Goal: Transaction & Acquisition: Download file/media

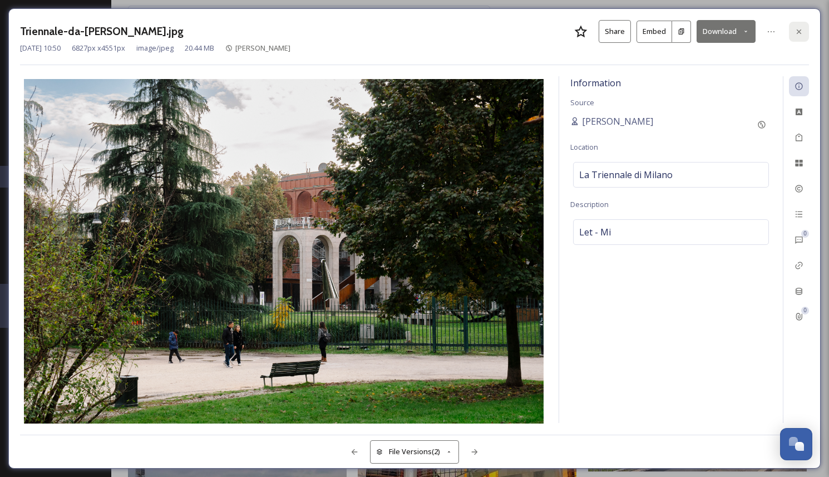
click at [801, 29] on icon at bounding box center [799, 31] width 4 height 4
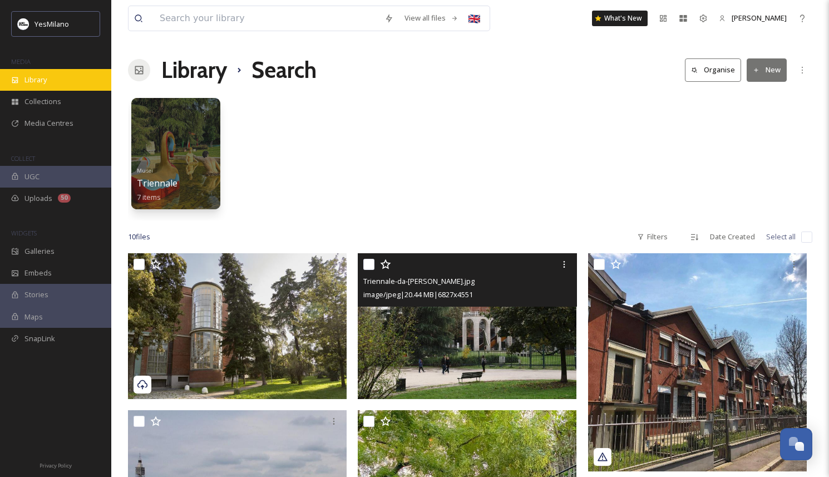
click at [60, 77] on div "Library" at bounding box center [55, 80] width 111 height 22
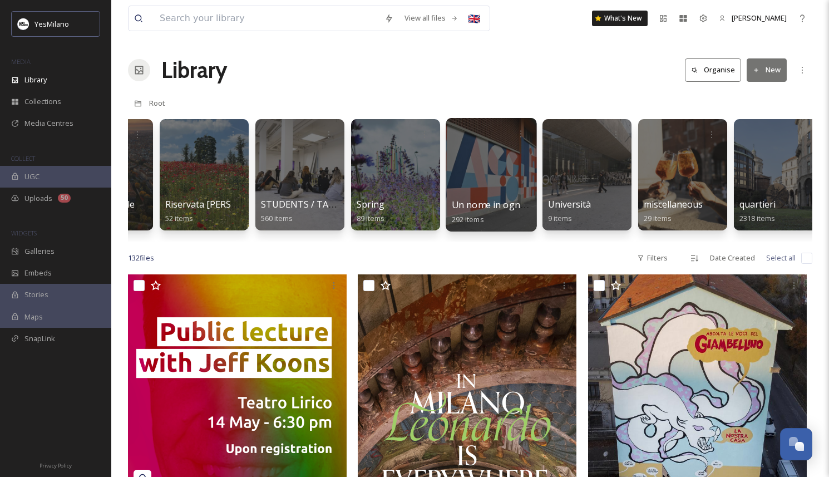
scroll to position [0, 2665]
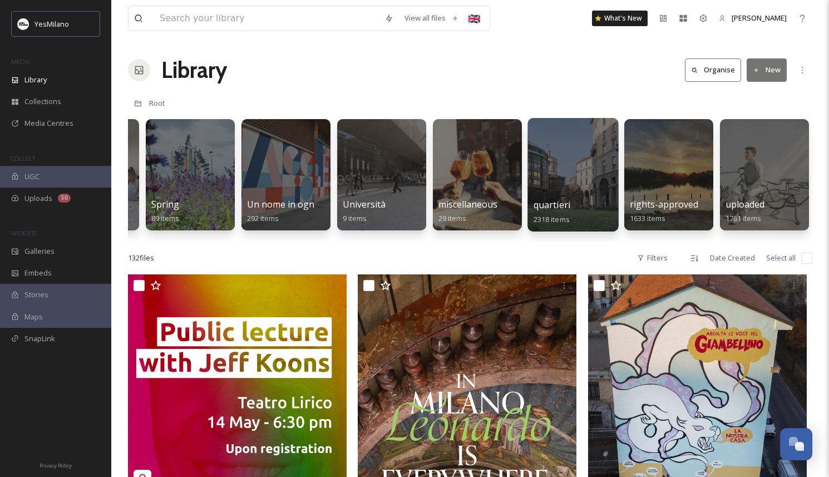
click at [548, 189] on div at bounding box center [573, 175] width 91 height 114
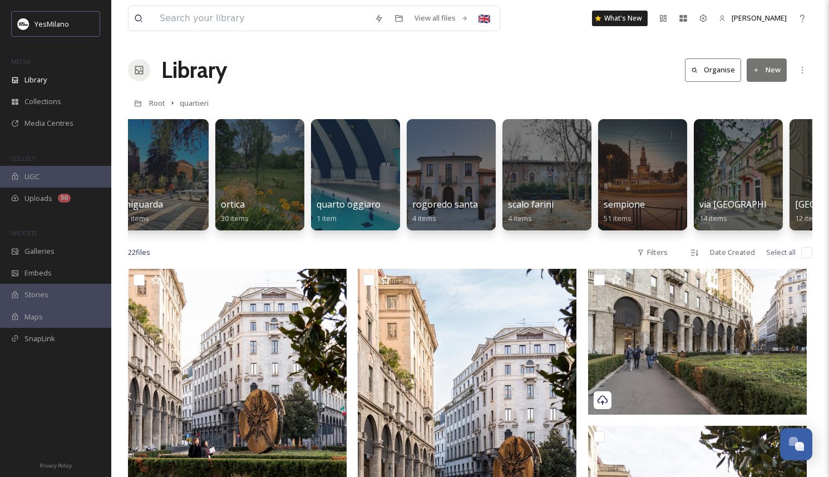
scroll to position [0, 4005]
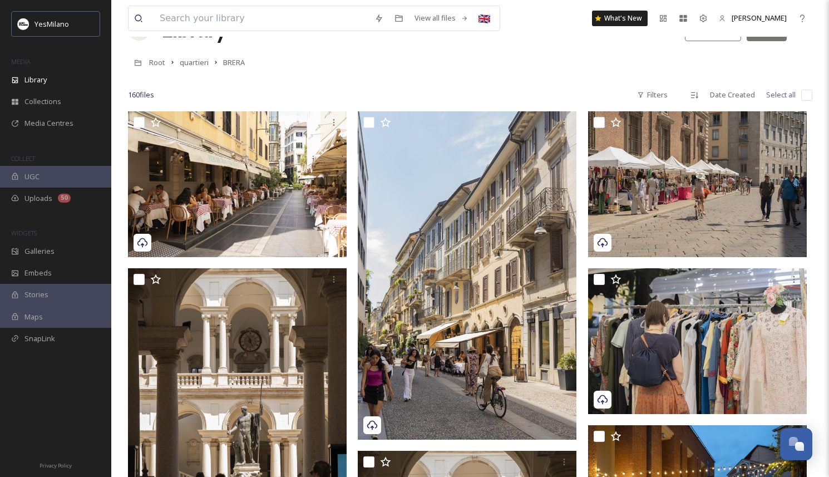
scroll to position [44, 0]
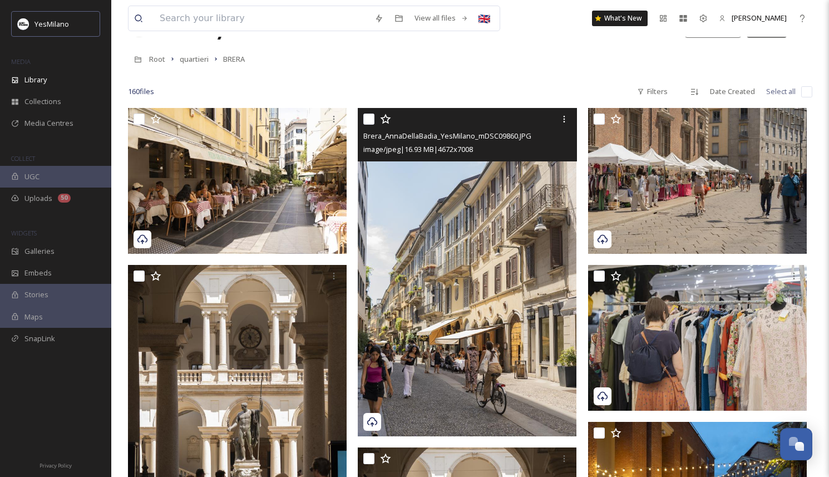
click at [453, 245] on img at bounding box center [467, 272] width 219 height 328
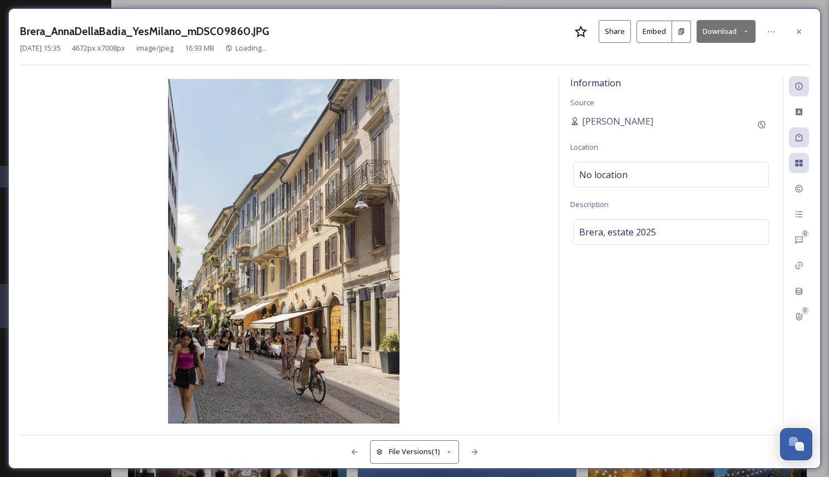
click at [740, 38] on button "Download" at bounding box center [726, 31] width 59 height 23
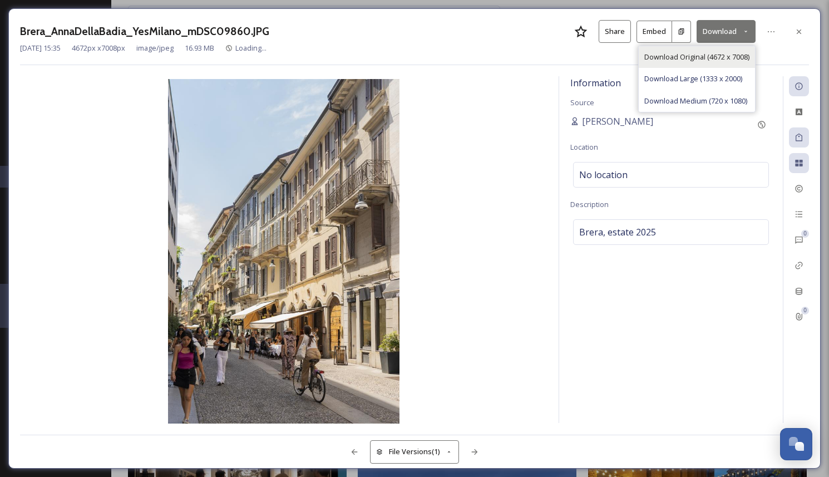
click at [737, 52] on span "Download Original (4672 x 7008)" at bounding box center [696, 57] width 105 height 11
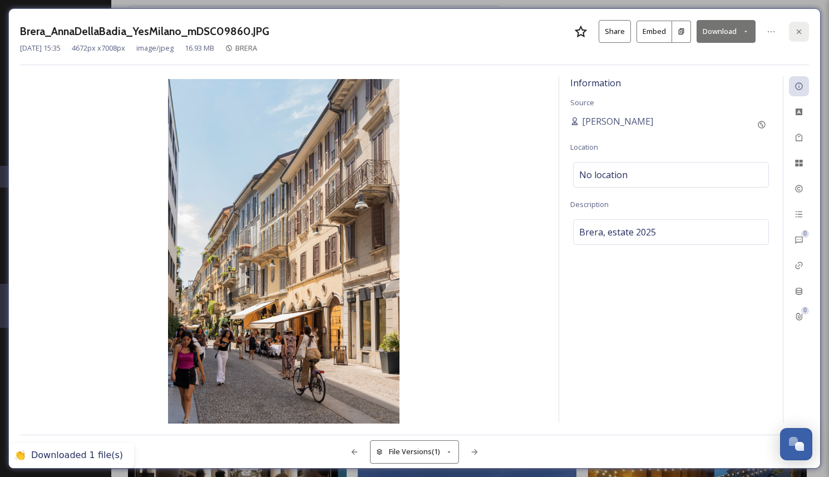
click at [803, 36] on div at bounding box center [799, 32] width 20 height 20
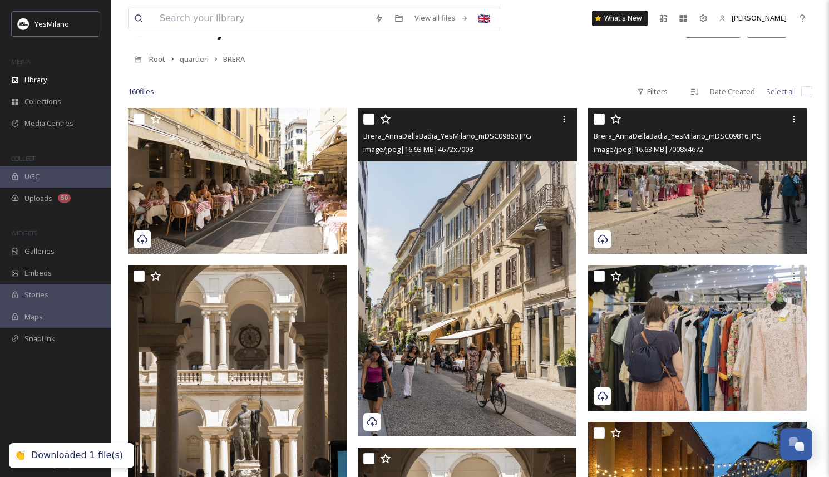
click at [701, 198] on img at bounding box center [697, 181] width 219 height 146
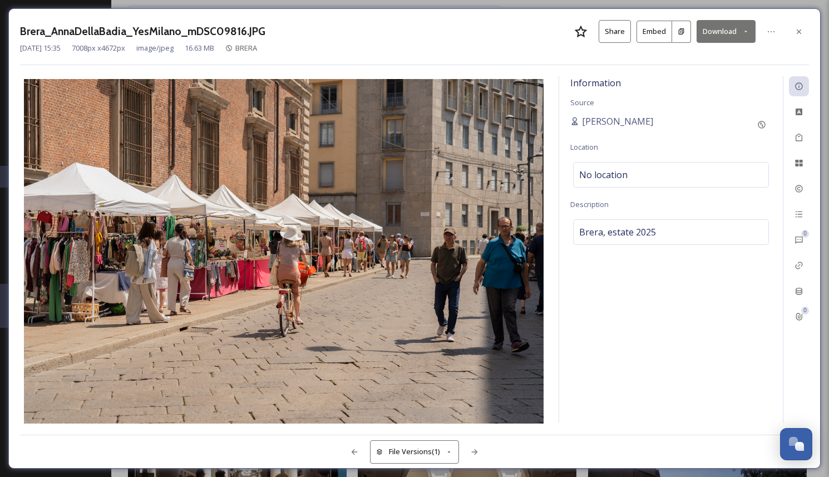
click at [706, 31] on button "Download" at bounding box center [726, 31] width 59 height 23
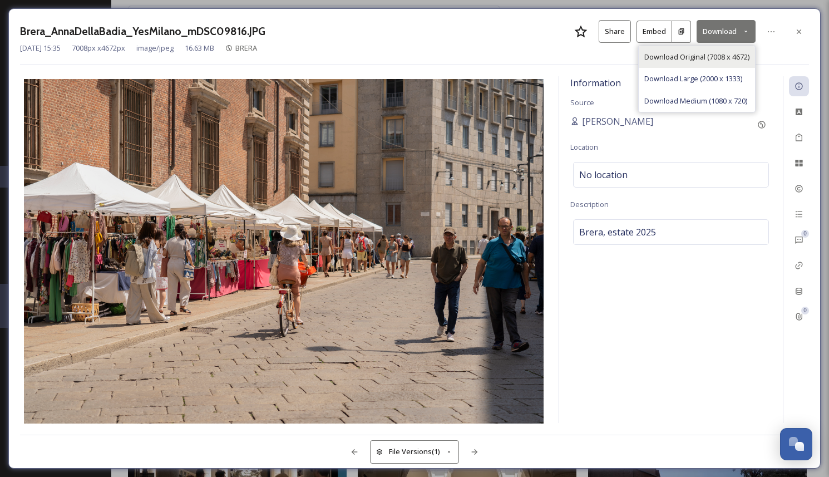
click at [704, 55] on span "Download Original (7008 x 4672)" at bounding box center [696, 57] width 105 height 11
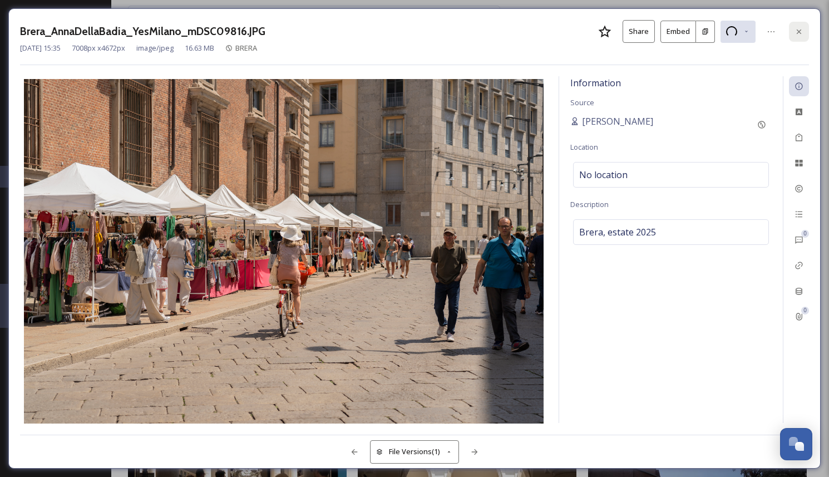
click at [792, 29] on div at bounding box center [799, 32] width 20 height 20
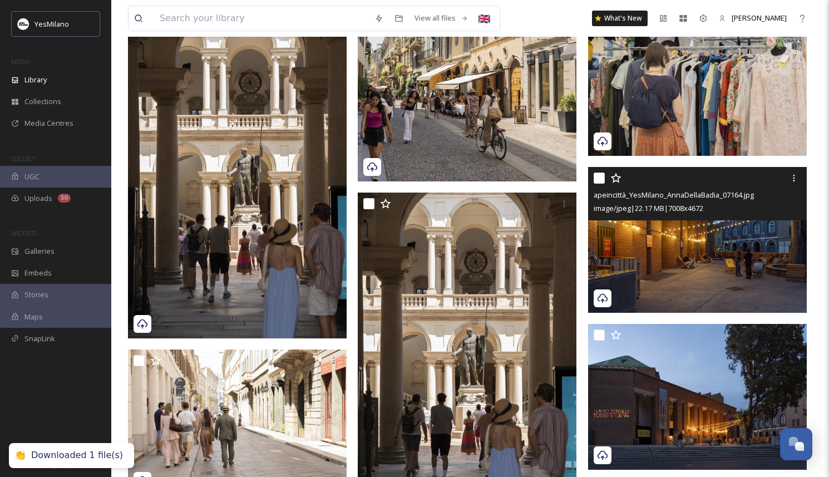
scroll to position [313, 0]
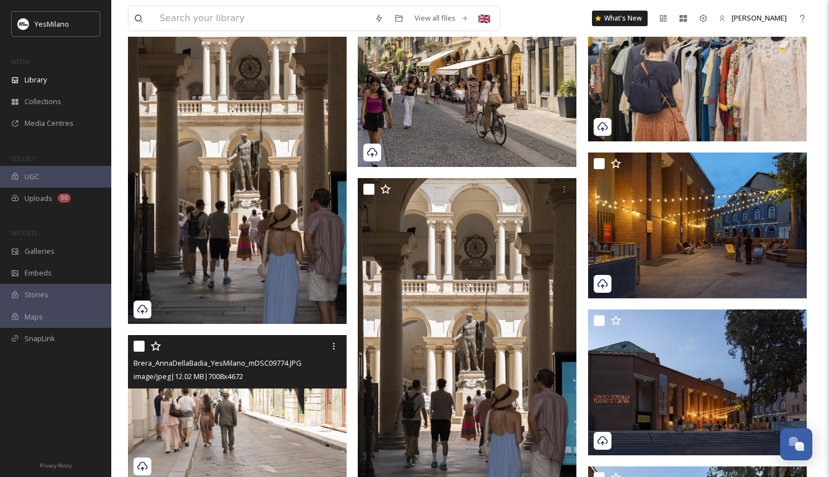
click at [267, 403] on img at bounding box center [237, 408] width 219 height 146
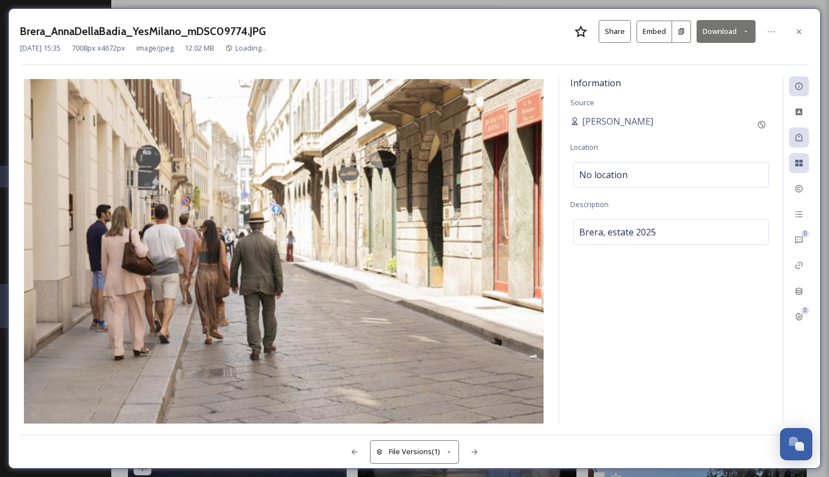
click at [735, 32] on button "Download" at bounding box center [726, 31] width 59 height 23
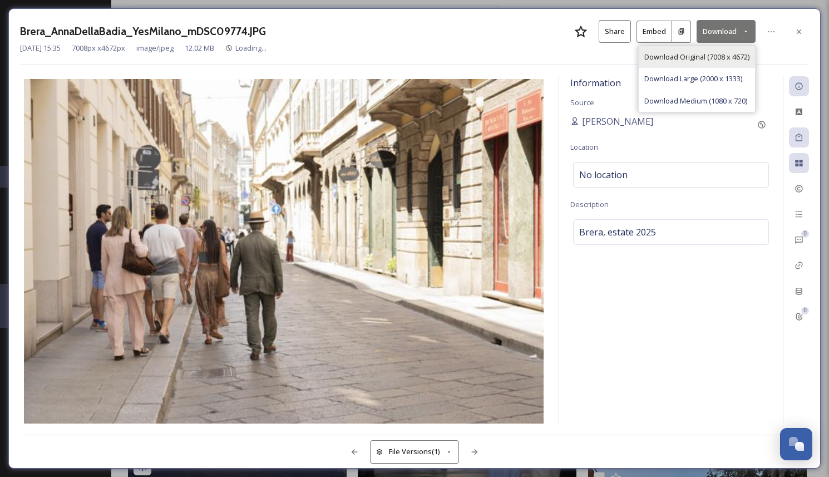
click at [732, 52] on span "Download Original (7008 x 4672)" at bounding box center [696, 57] width 105 height 11
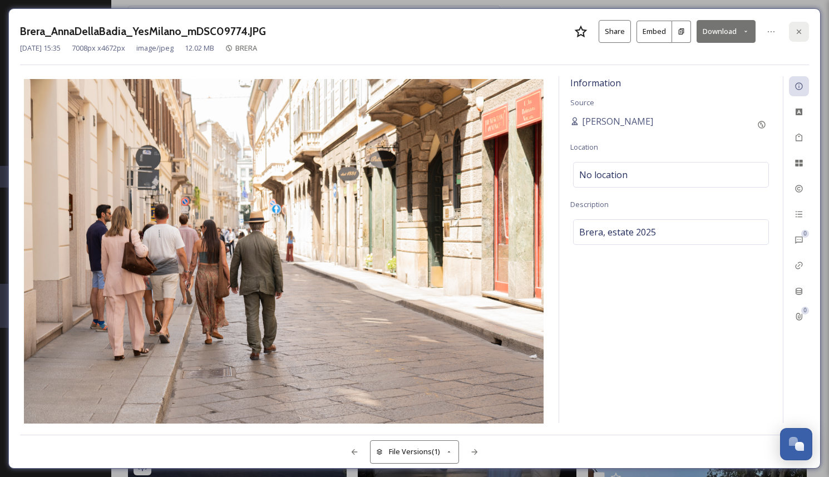
click at [803, 29] on icon at bounding box center [799, 31] width 9 height 9
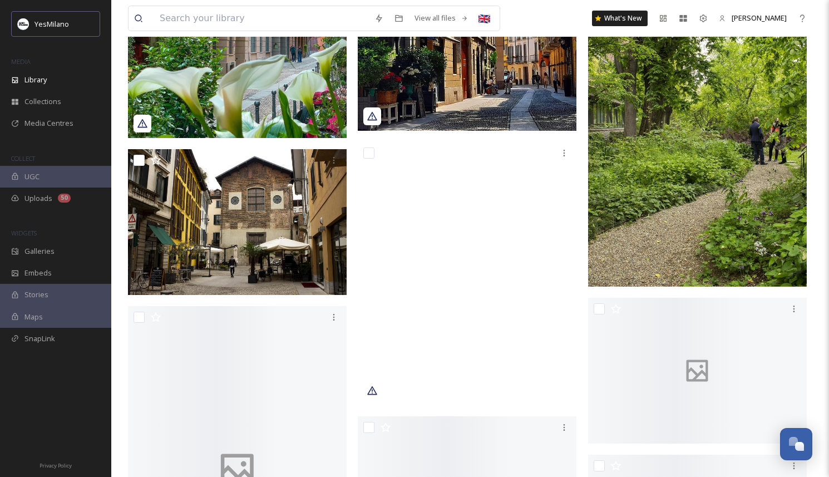
scroll to position [6860, 0]
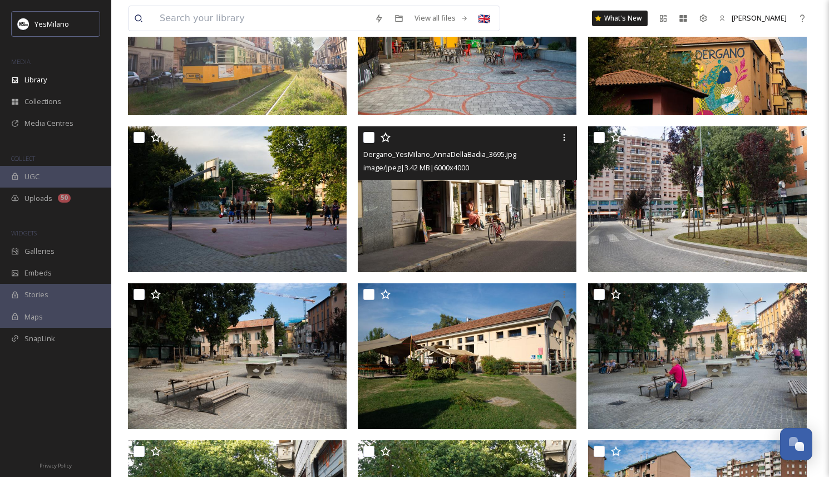
scroll to position [184, 0]
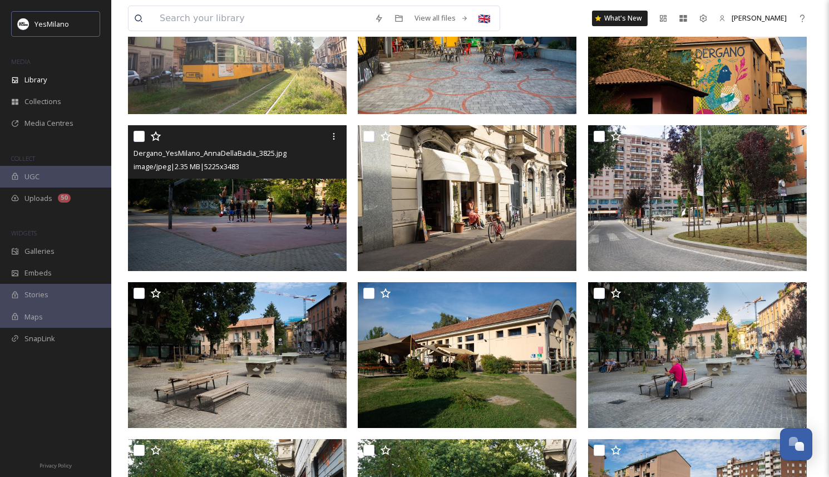
click at [272, 220] on img at bounding box center [237, 198] width 219 height 146
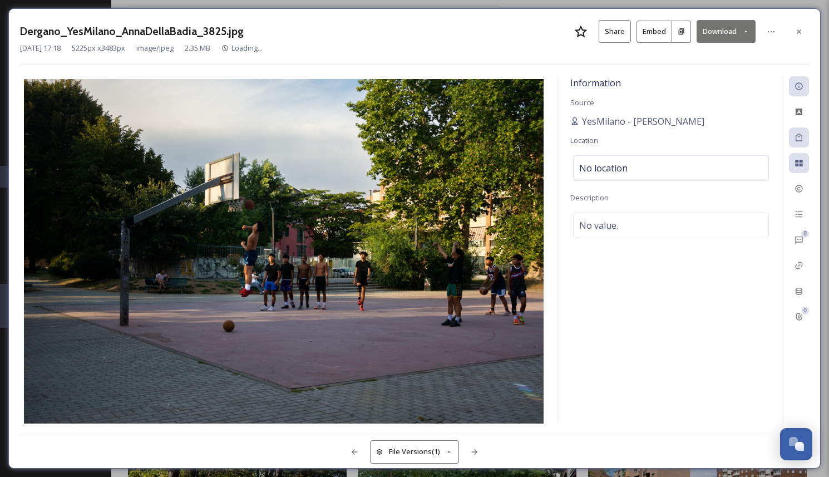
click at [737, 36] on button "Download" at bounding box center [726, 31] width 59 height 23
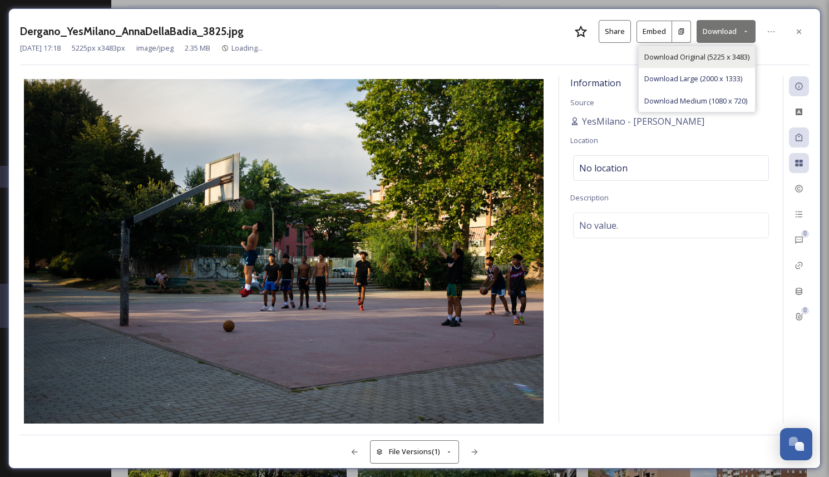
click at [734, 48] on div "Download Original (5225 x 3483)" at bounding box center [697, 57] width 116 height 22
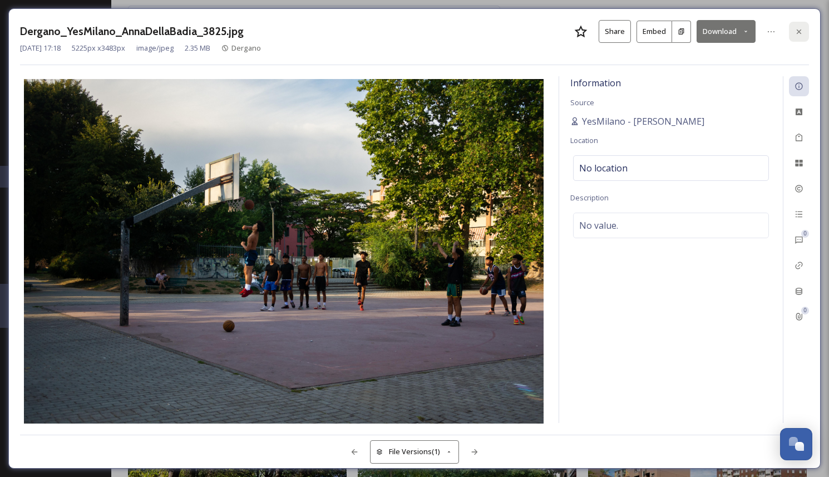
click at [802, 33] on icon at bounding box center [799, 31] width 9 height 9
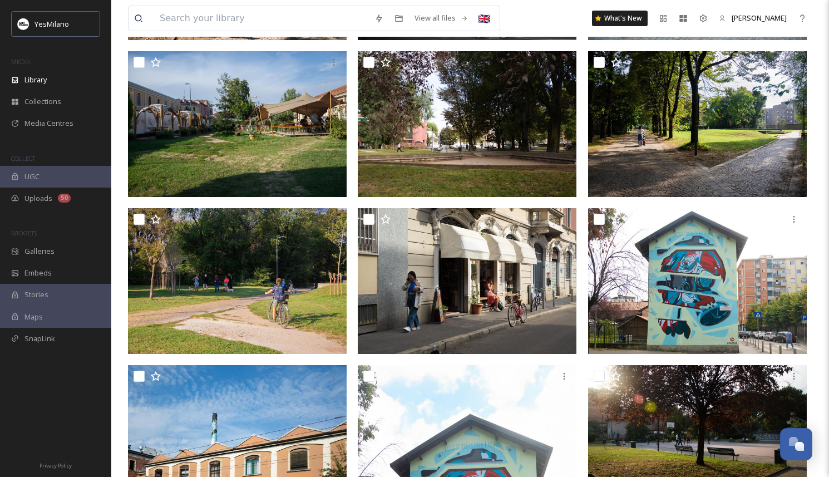
scroll to position [887, 0]
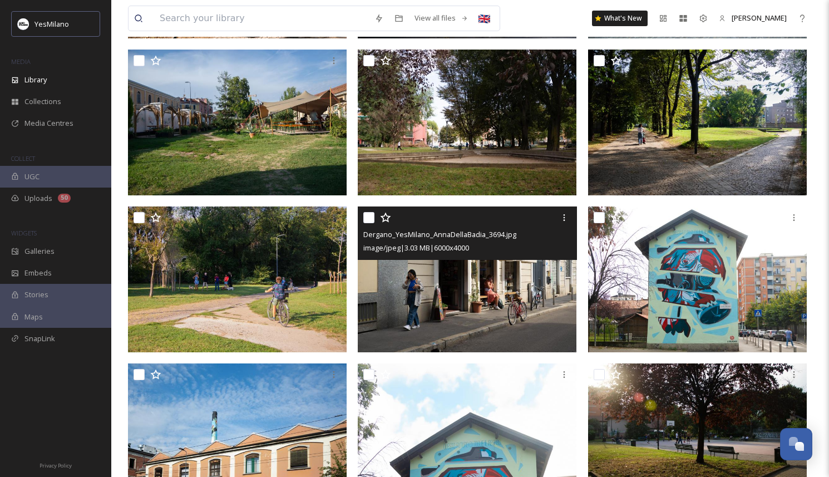
click at [457, 298] on img at bounding box center [467, 279] width 219 height 146
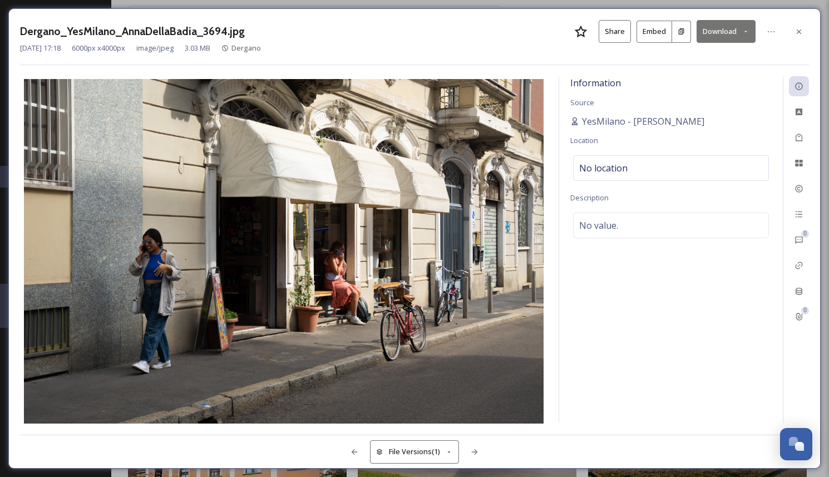
click at [720, 35] on button "Download" at bounding box center [726, 31] width 59 height 23
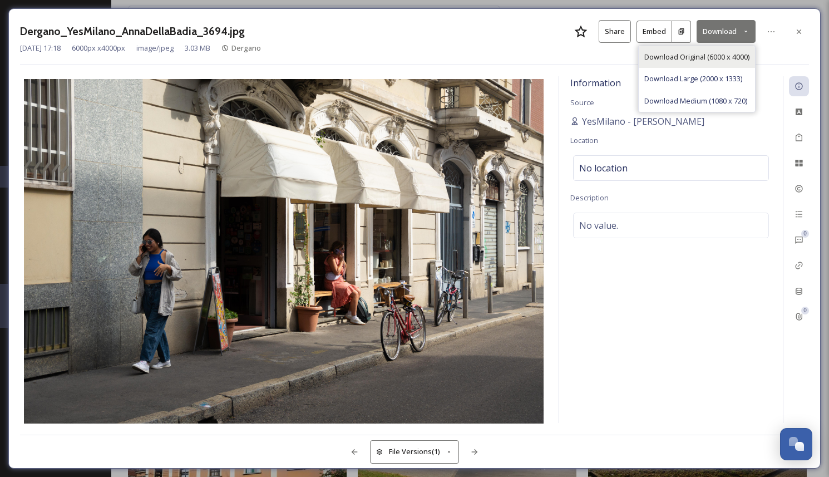
click at [719, 52] on span "Download Original (6000 x 4000)" at bounding box center [696, 57] width 105 height 11
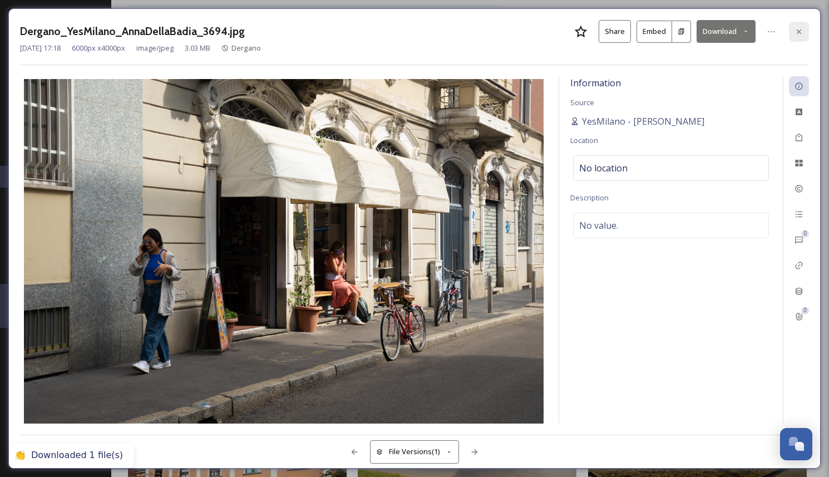
click at [798, 28] on icon at bounding box center [799, 31] width 9 height 9
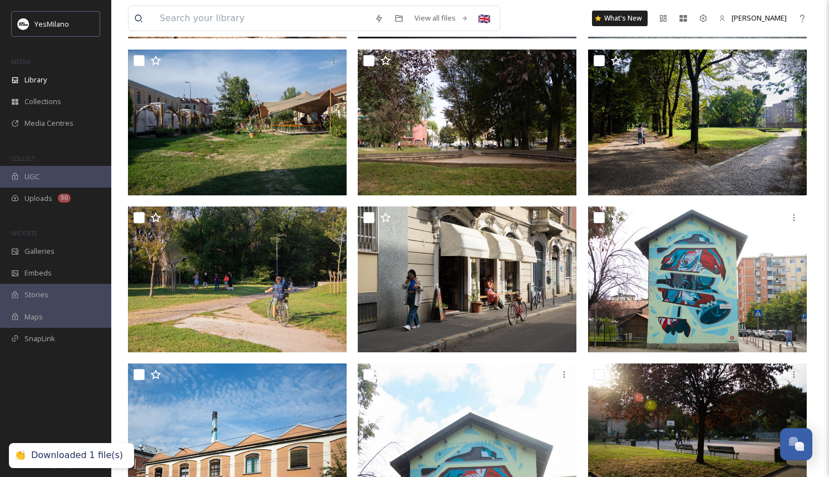
click at [310, 332] on img at bounding box center [237, 279] width 219 height 146
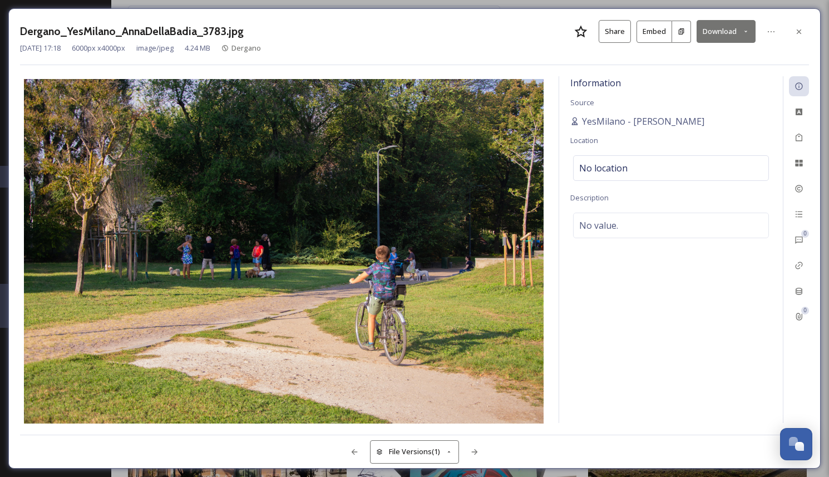
click at [722, 33] on button "Download" at bounding box center [726, 31] width 59 height 23
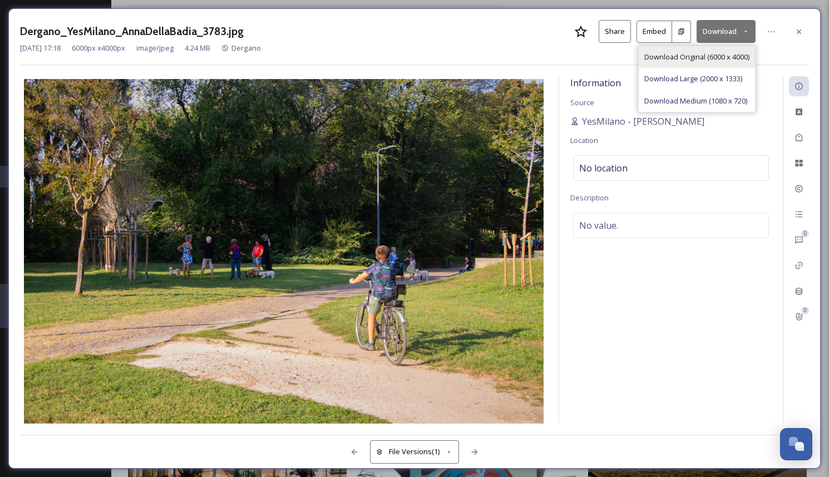
click at [724, 53] on span "Download Original (6000 x 4000)" at bounding box center [696, 57] width 105 height 11
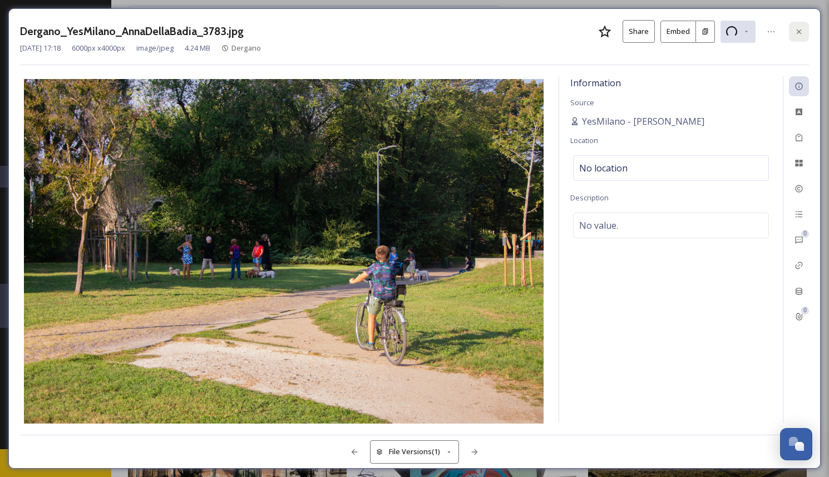
click at [804, 28] on div at bounding box center [799, 32] width 20 height 20
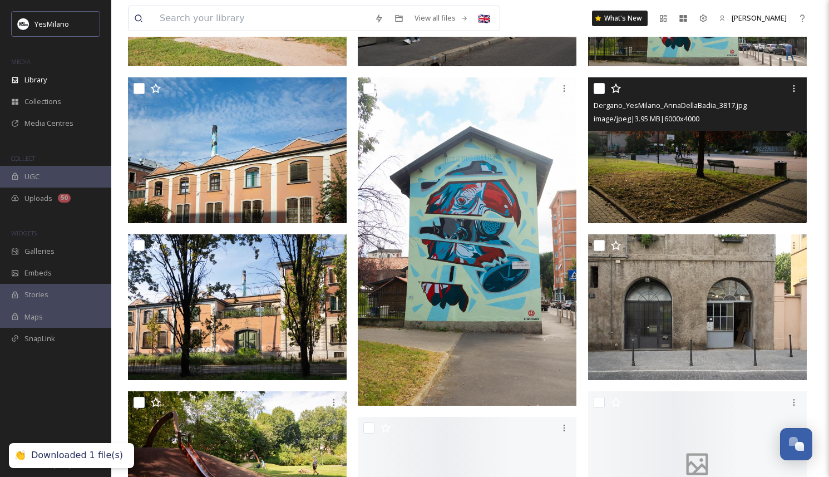
scroll to position [1381, 0]
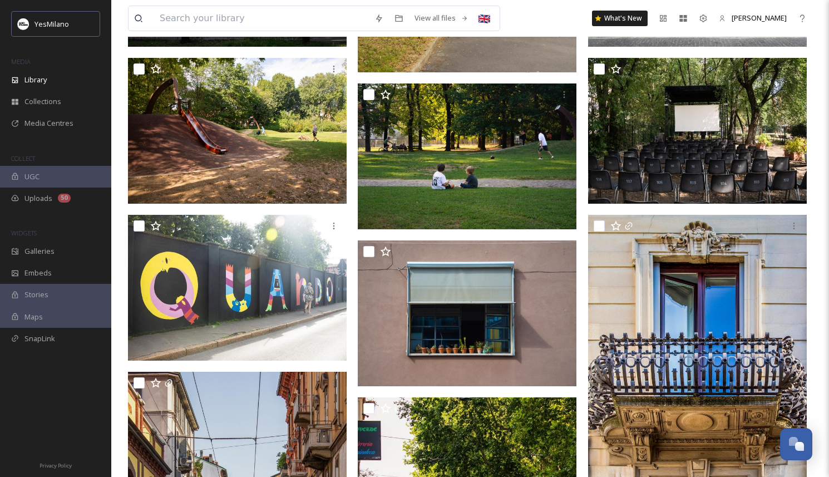
scroll to position [1500, 0]
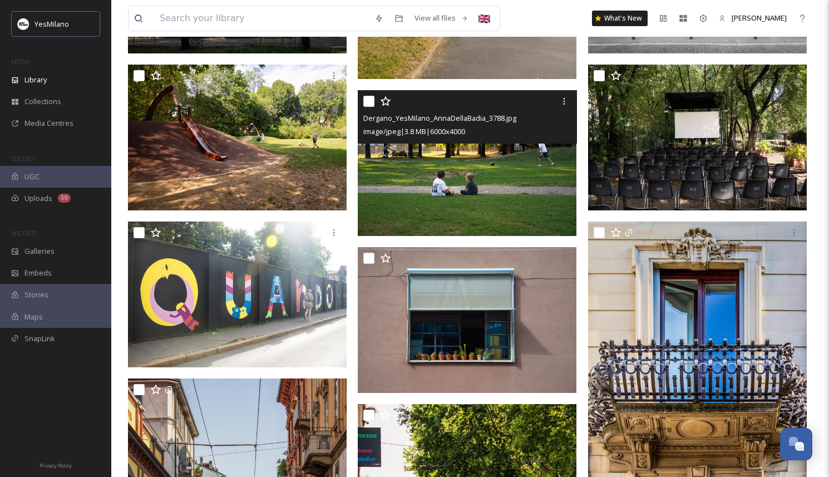
click at [530, 214] on img at bounding box center [467, 163] width 219 height 146
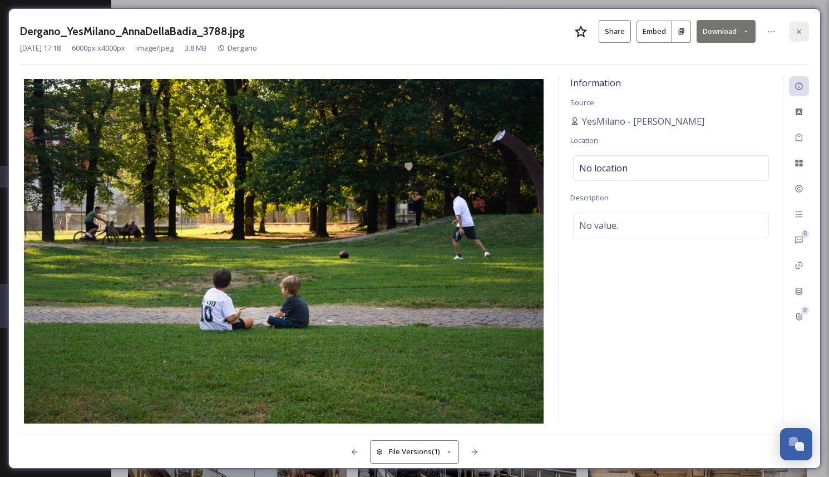
click at [807, 28] on div at bounding box center [799, 32] width 20 height 20
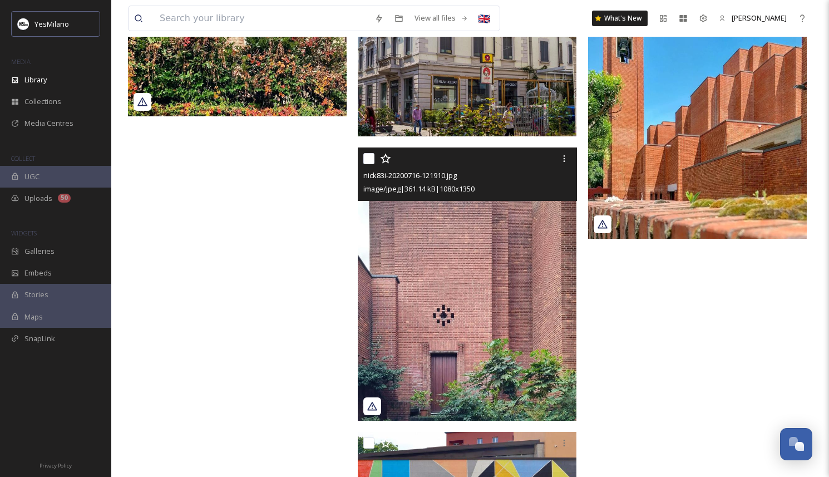
scroll to position [3180, 0]
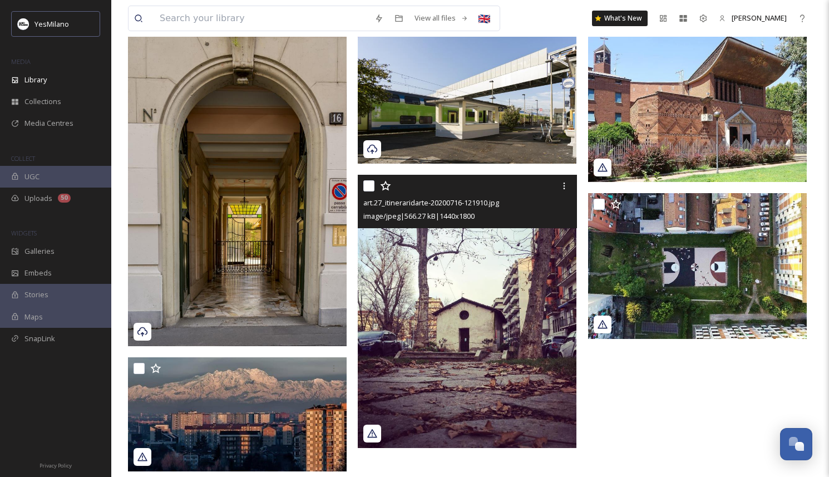
scroll to position [775, 0]
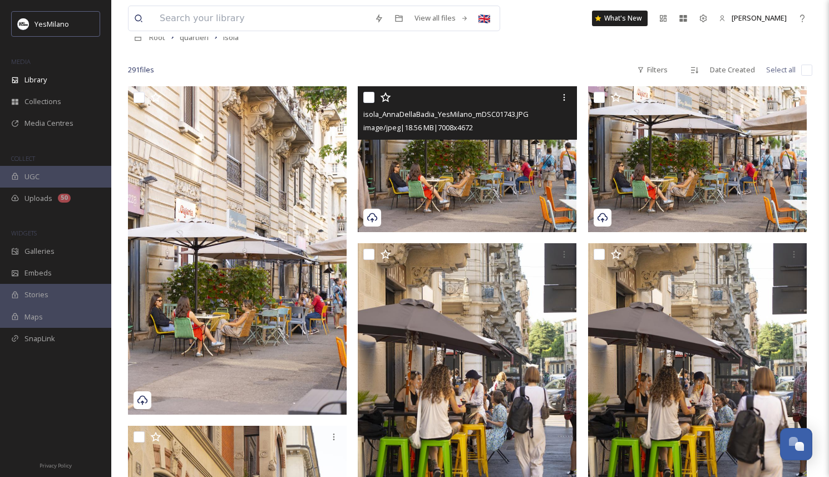
scroll to position [69, 0]
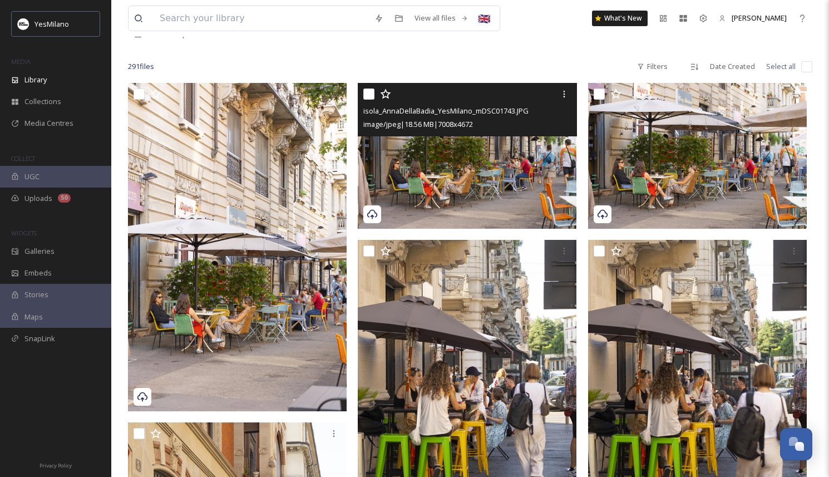
click at [459, 196] on img at bounding box center [467, 156] width 219 height 146
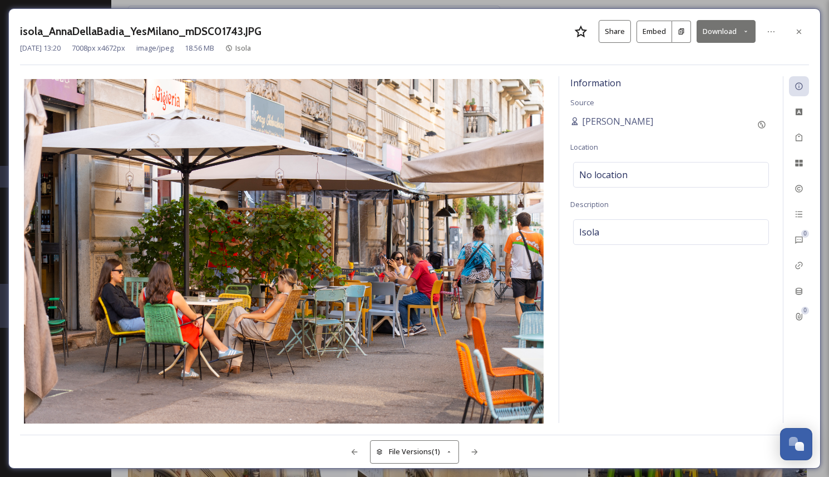
click at [729, 36] on button "Download" at bounding box center [726, 31] width 59 height 23
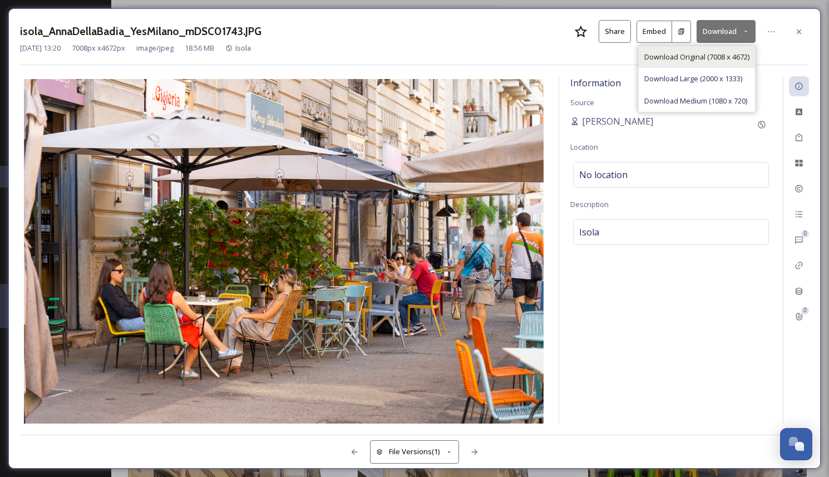
click at [723, 56] on span "Download Original (7008 x 4672)" at bounding box center [696, 57] width 105 height 11
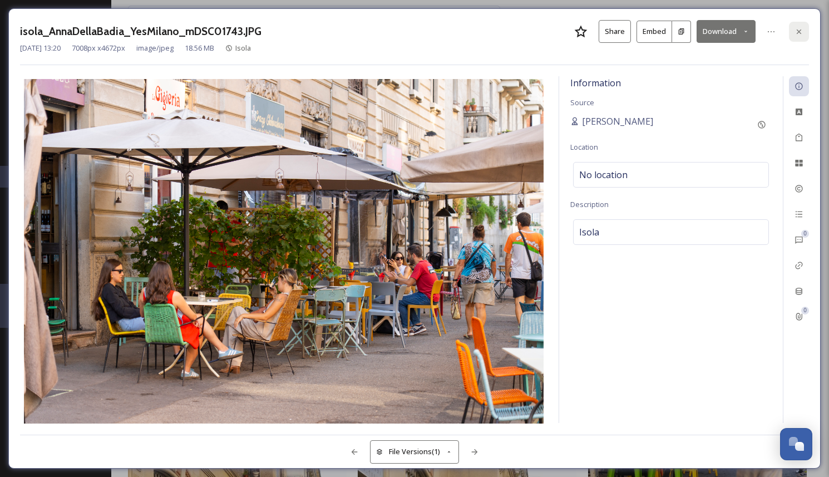
click at [797, 32] on icon at bounding box center [799, 31] width 9 height 9
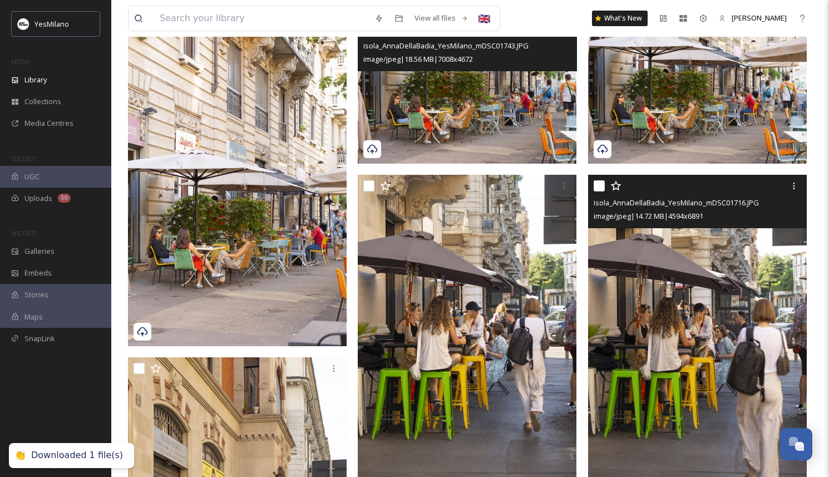
scroll to position [148, 0]
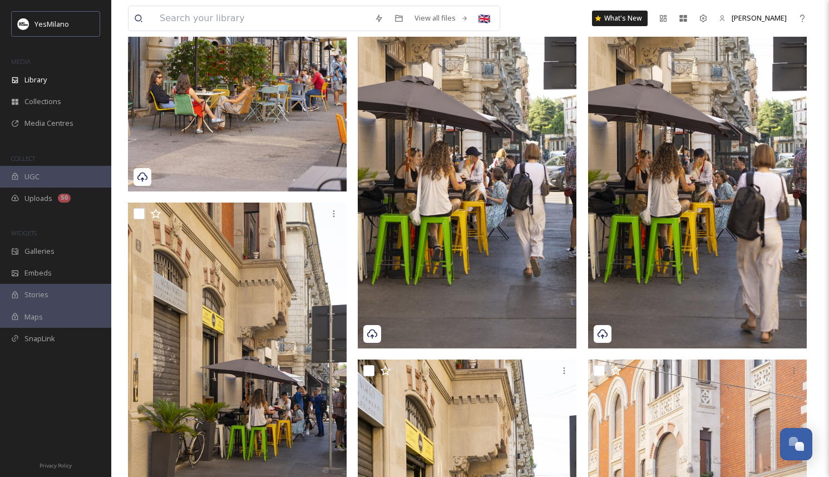
scroll to position [294, 0]
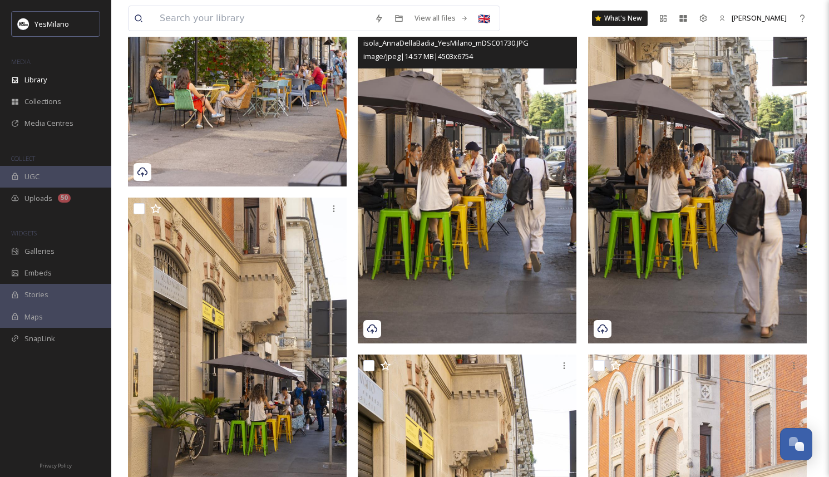
click at [535, 262] on img at bounding box center [467, 179] width 219 height 328
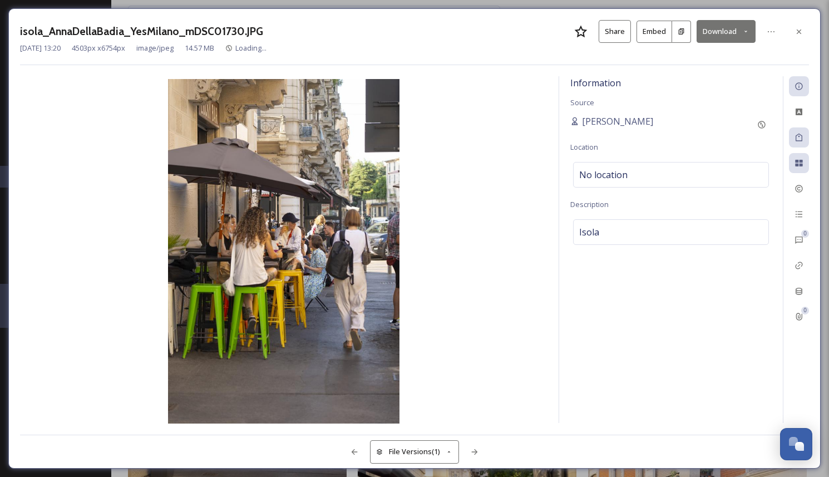
click at [706, 18] on div "isola_AnnaDellaBadia_YesMilano_mDSC01730.JPG Share Embed Download Jul 30 2025 1…" at bounding box center [414, 238] width 812 height 460
click at [707, 29] on button "Download" at bounding box center [726, 31] width 59 height 23
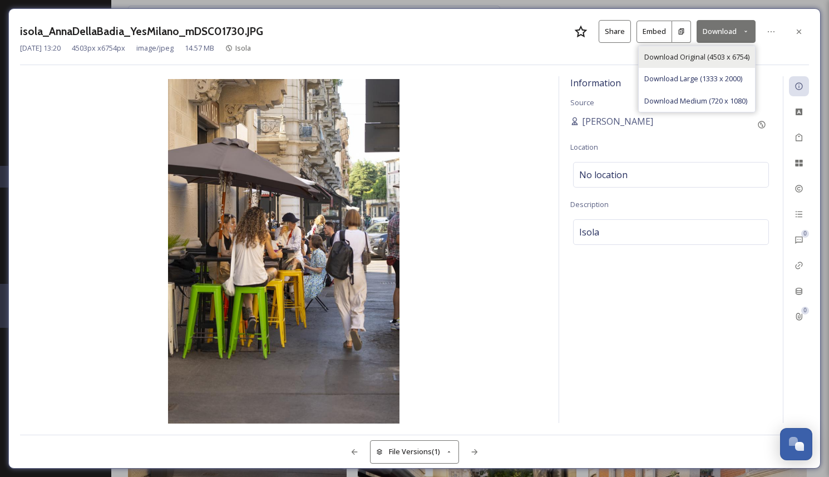
click at [706, 48] on div "Download Original (4503 x 6754)" at bounding box center [697, 57] width 116 height 22
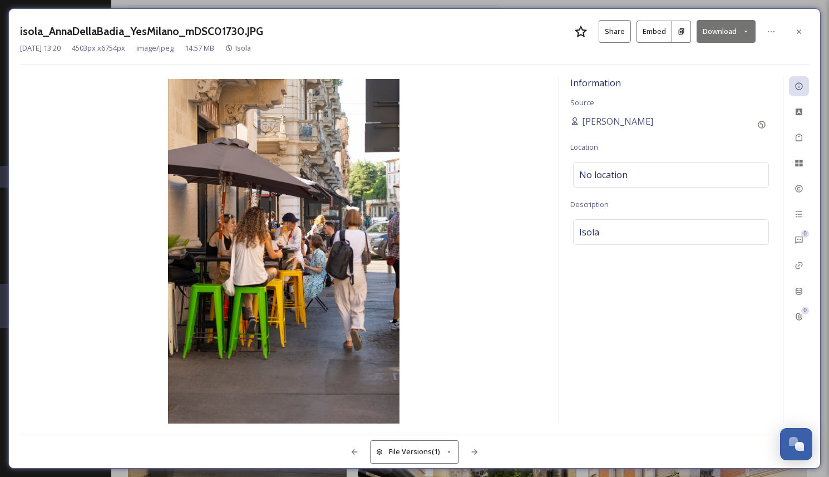
click at [720, 38] on button "Download" at bounding box center [726, 31] width 59 height 23
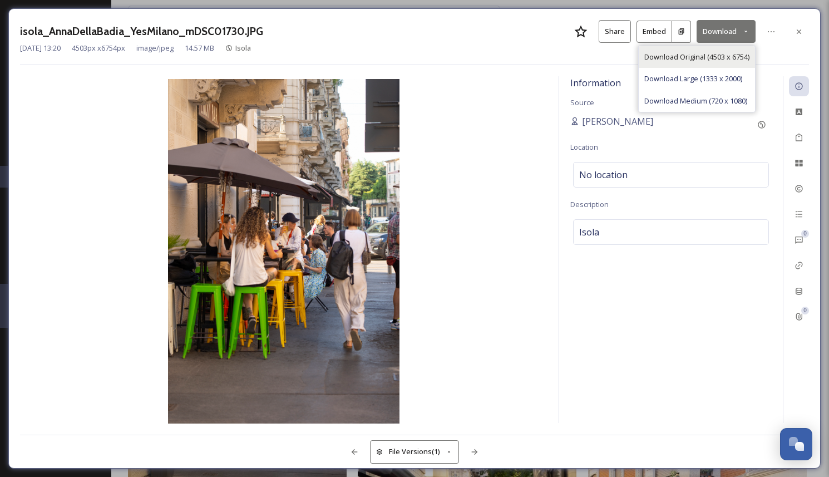
click at [720, 57] on span "Download Original (4503 x 6754)" at bounding box center [696, 57] width 105 height 11
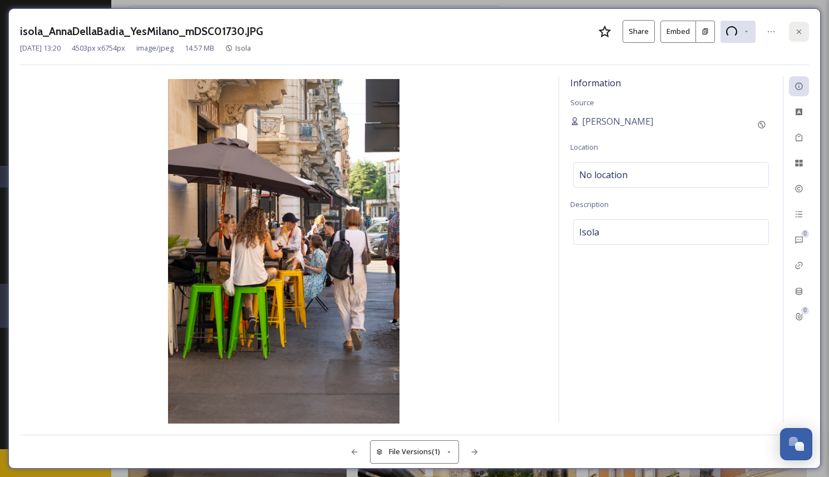
click at [798, 37] on div at bounding box center [799, 32] width 20 height 20
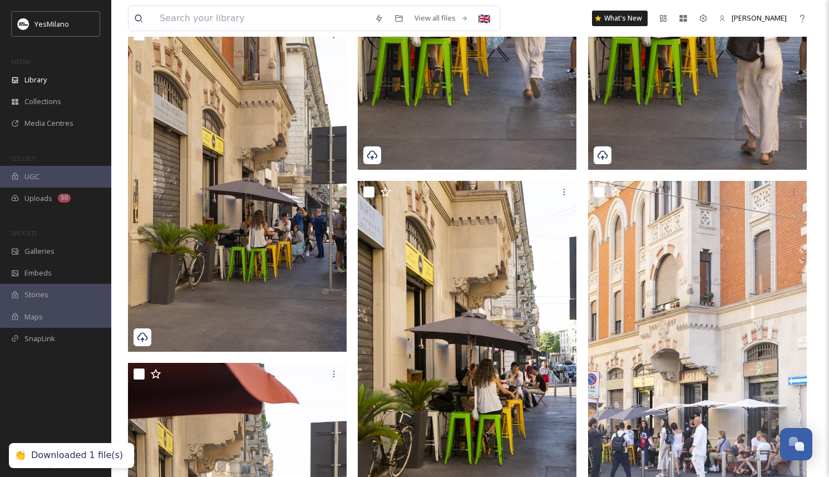
scroll to position [474, 0]
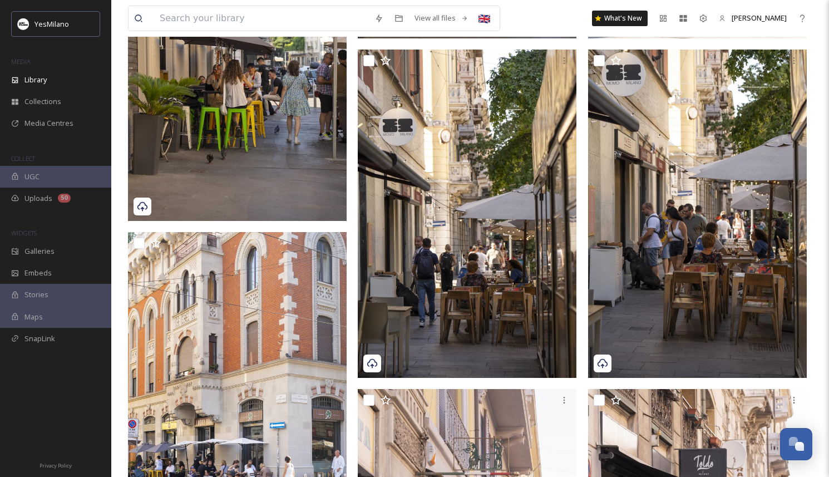
scroll to position [947, 0]
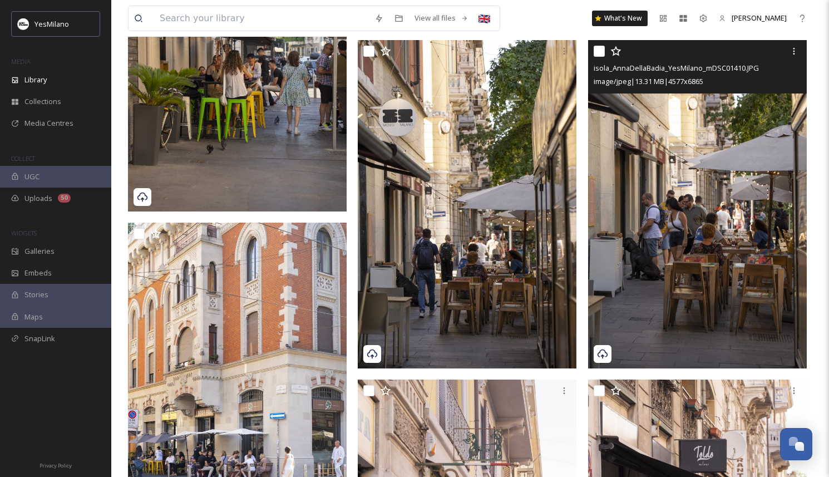
click at [677, 263] on img at bounding box center [697, 204] width 219 height 328
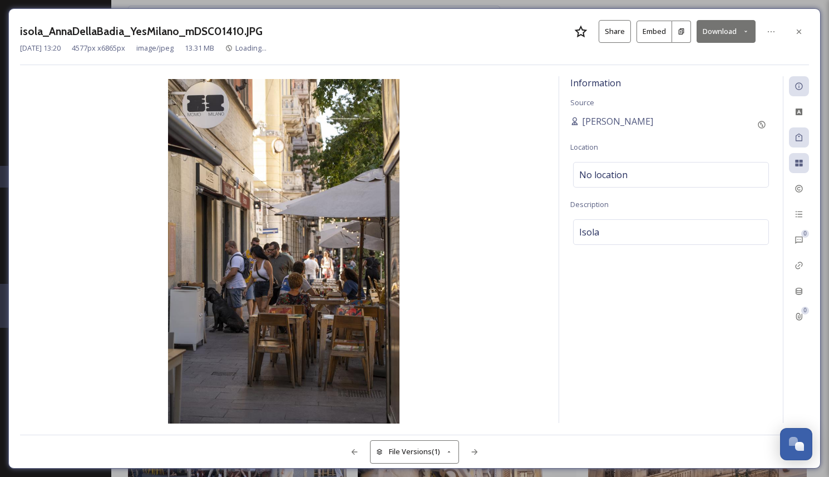
click at [727, 38] on button "Download" at bounding box center [726, 31] width 59 height 23
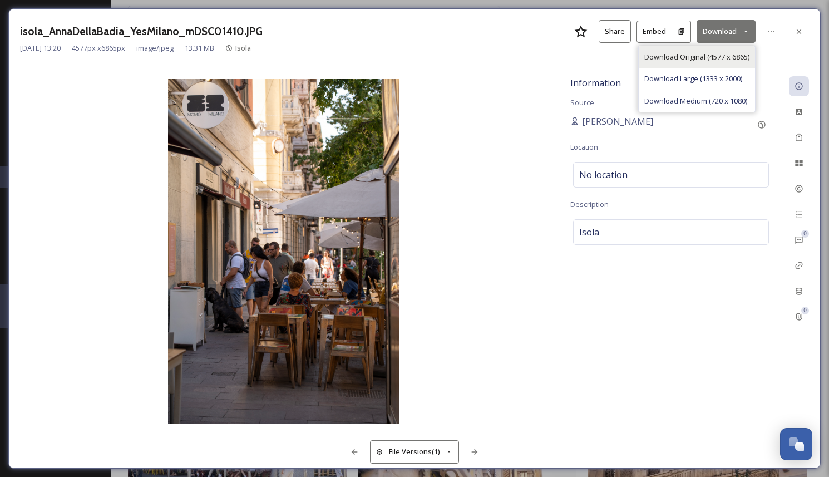
click at [727, 55] on span "Download Original (4577 x 6865)" at bounding box center [696, 57] width 105 height 11
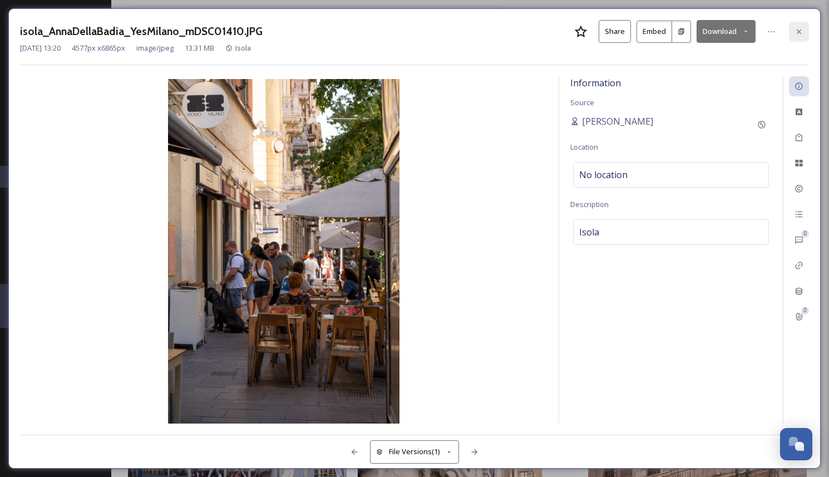
click at [798, 32] on icon at bounding box center [799, 31] width 9 height 9
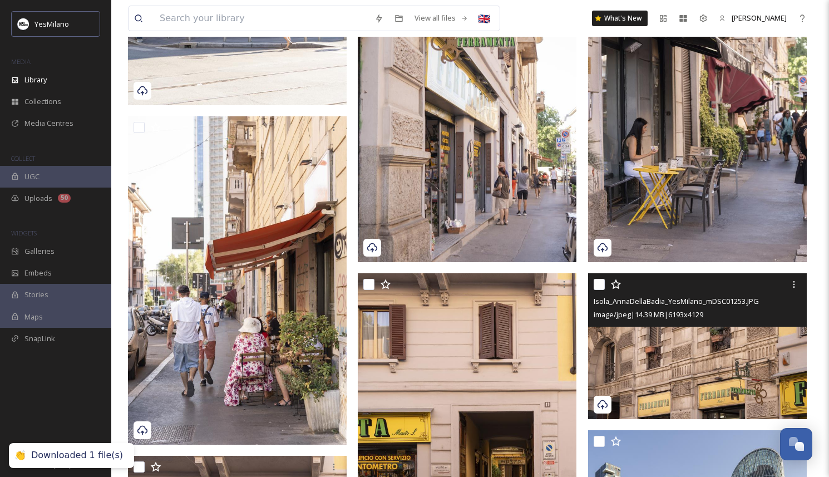
scroll to position [1395, 0]
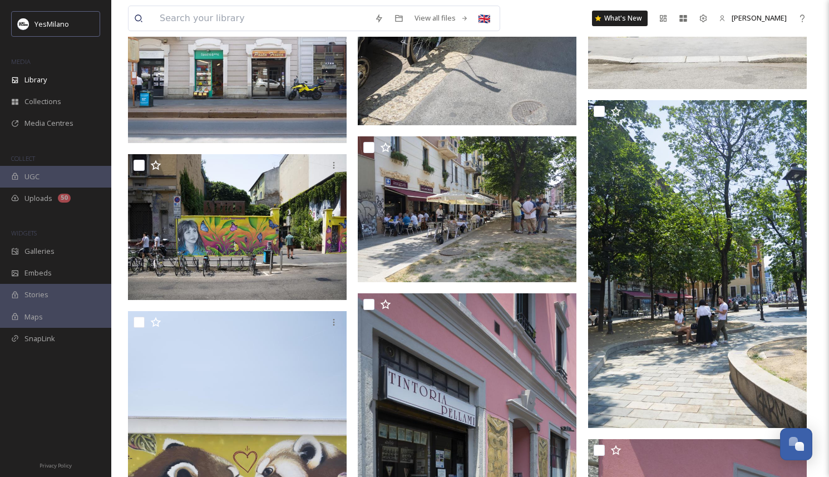
scroll to position [7982, 0]
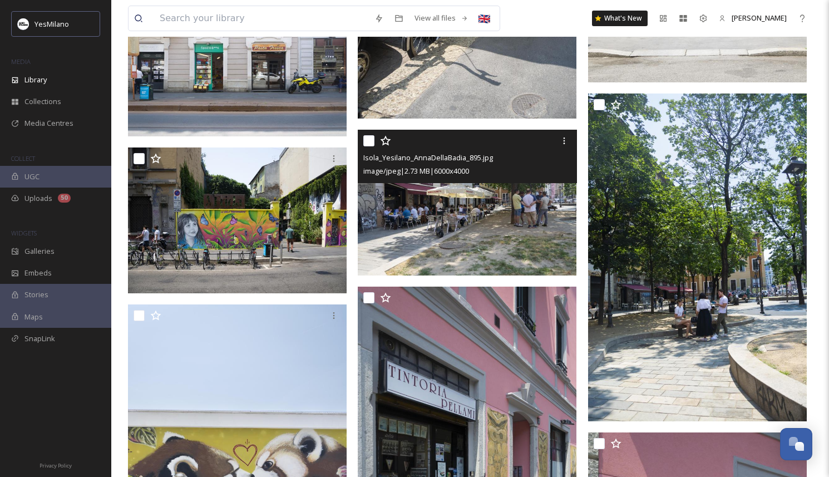
click at [494, 246] on img at bounding box center [467, 203] width 219 height 146
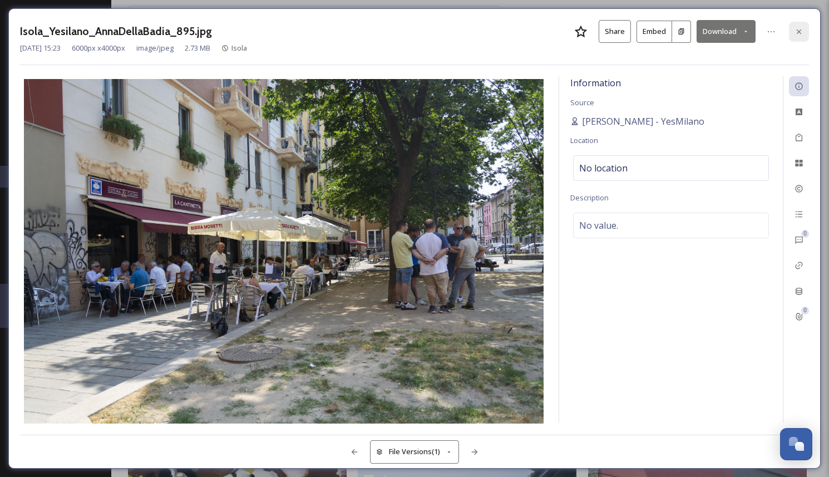
click at [803, 34] on icon at bounding box center [799, 31] width 9 height 9
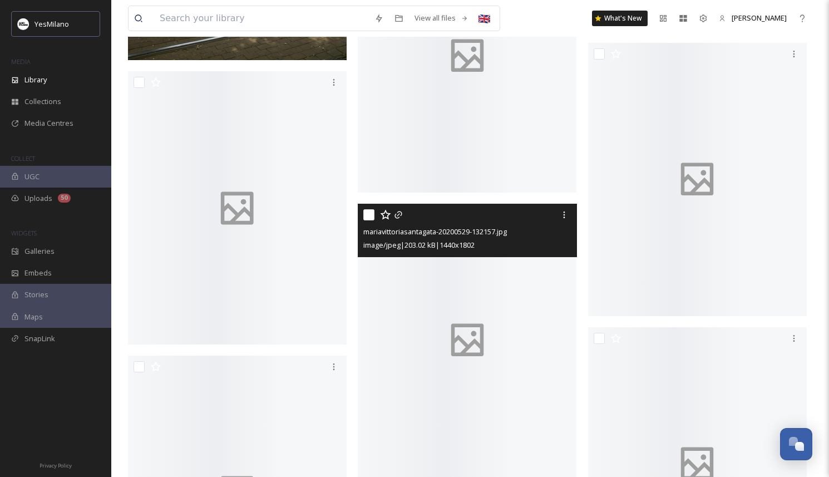
scroll to position [13054, 0]
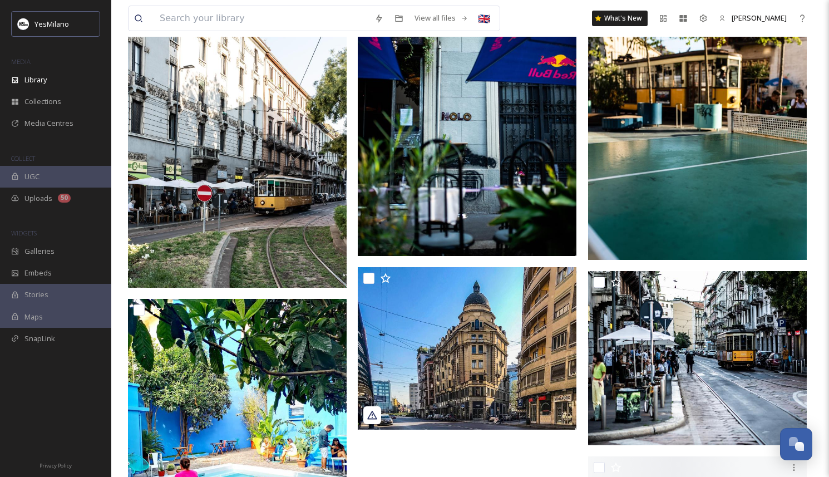
scroll to position [4255, 0]
